Goal: Transaction & Acquisition: Download file/media

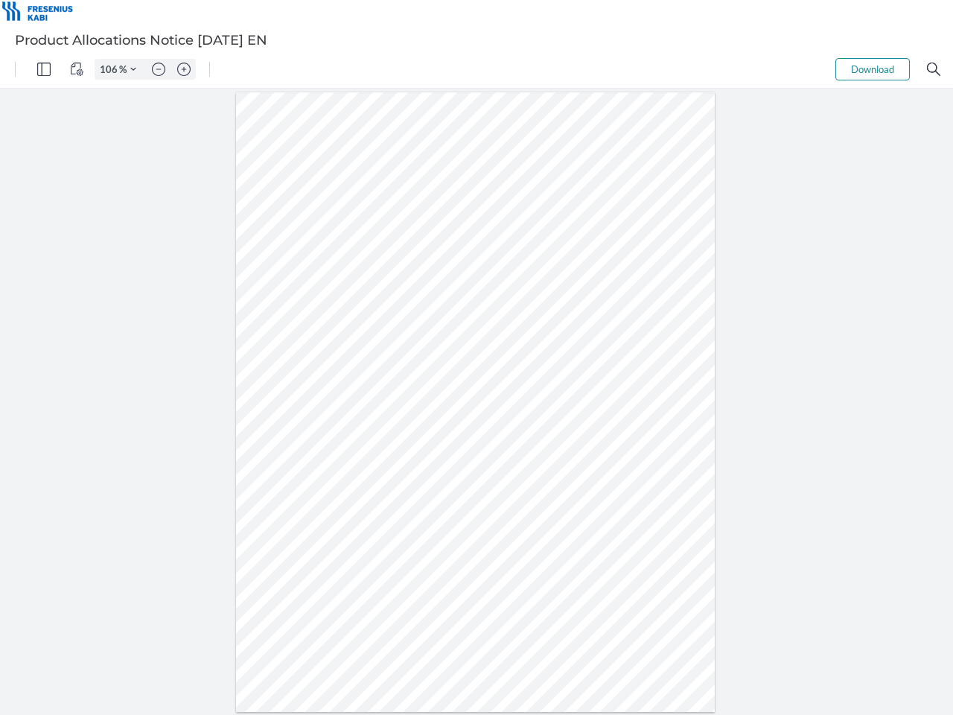
click at [44, 69] on img "Panel" at bounding box center [43, 69] width 13 height 13
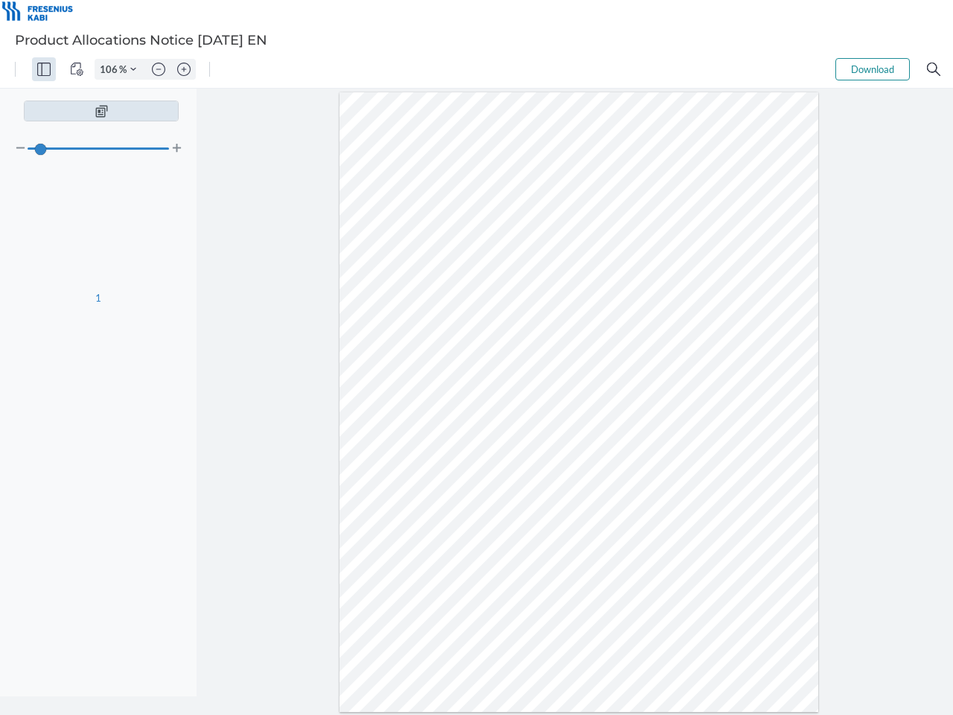
click at [77, 69] on img "View Controls" at bounding box center [76, 69] width 13 height 13
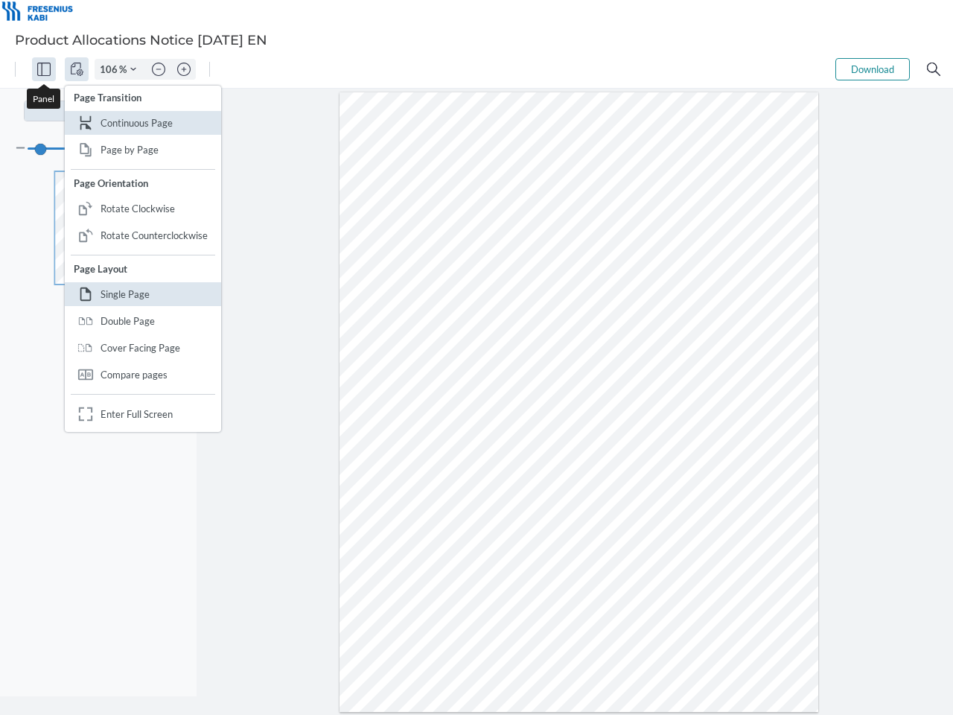
click at [111, 69] on input "106" at bounding box center [107, 69] width 24 height 13
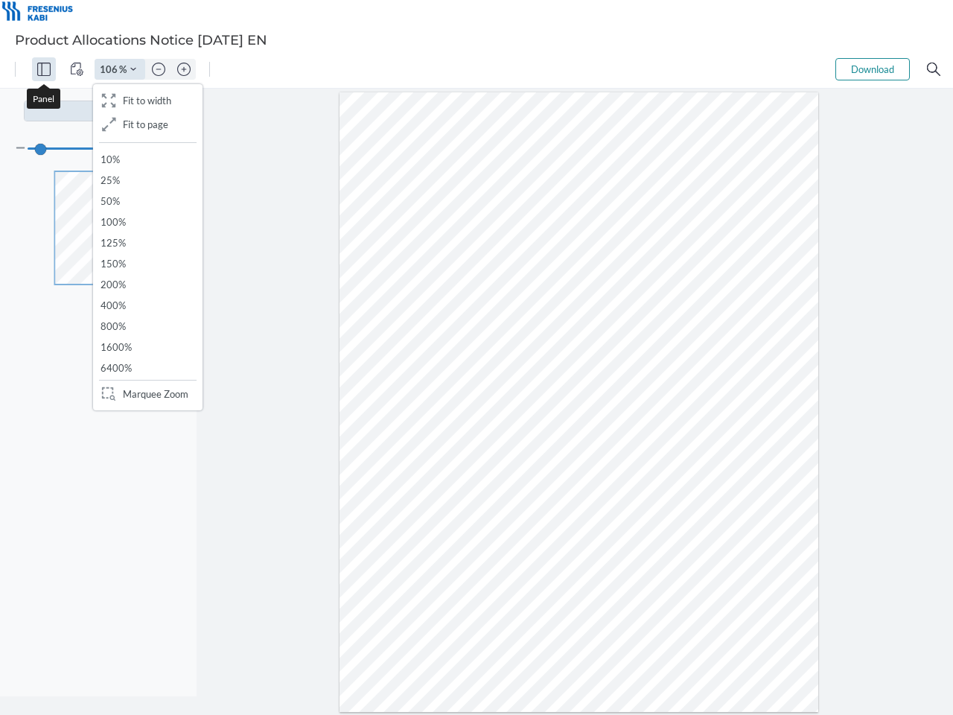
click at [133, 69] on img "Zoom Controls" at bounding box center [133, 69] width 6 height 6
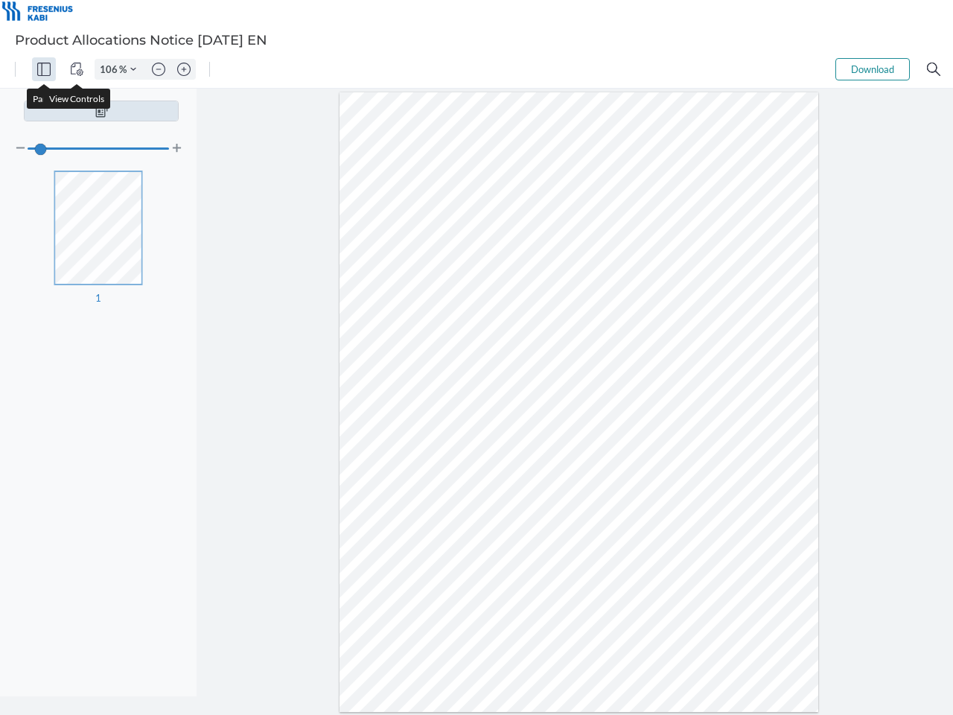
click at [159, 69] on img "Zoom out" at bounding box center [158, 69] width 13 height 13
click at [184, 69] on img "Zoom in" at bounding box center [183, 69] width 13 height 13
type input "106"
click at [873, 69] on button "Download" at bounding box center [873, 69] width 74 height 22
click at [934, 69] on img "Search" at bounding box center [933, 69] width 13 height 13
